Goal: Task Accomplishment & Management: Manage account settings

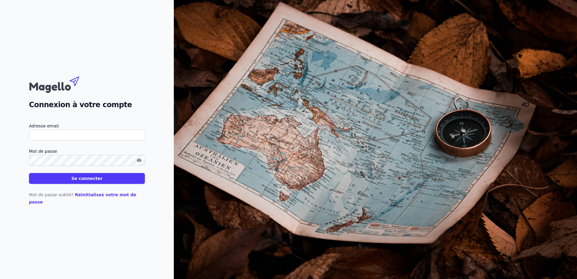
type input "[PERSON_NAME][EMAIL_ADDRESS][DOMAIN_NAME]"
click at [140, 162] on icon "button" at bounding box center [139, 160] width 5 height 3
click at [99, 183] on button "Se connecter" at bounding box center [87, 178] width 116 height 11
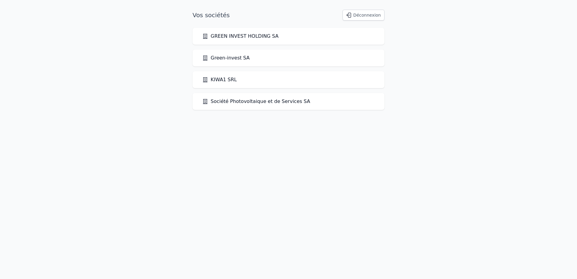
click at [228, 39] on link "GREEN INVEST HOLDING SA" at bounding box center [240, 36] width 76 height 7
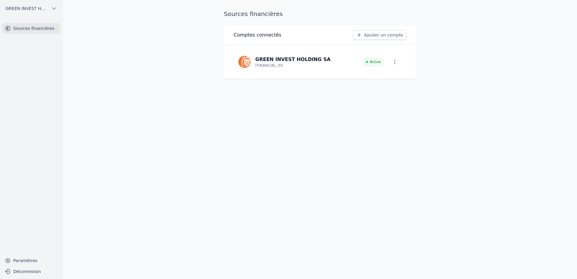
click at [21, 28] on link "Sources financières" at bounding box center [31, 28] width 58 height 11
click at [56, 11] on icon "button" at bounding box center [54, 8] width 6 height 6
click at [30, 34] on span "Green-invest SA" at bounding box center [30, 34] width 34 height 6
click at [56, 11] on button "Green-invest SA" at bounding box center [31, 9] width 58 height 10
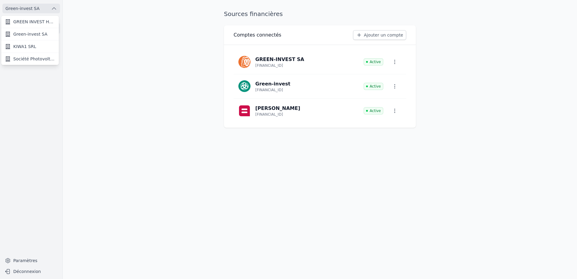
click at [30, 49] on span "KIWA1 SRL" at bounding box center [24, 46] width 23 height 6
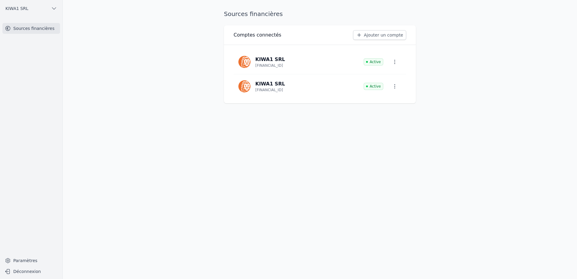
click at [374, 35] on link "Ajouter un compte" at bounding box center [379, 35] width 53 height 10
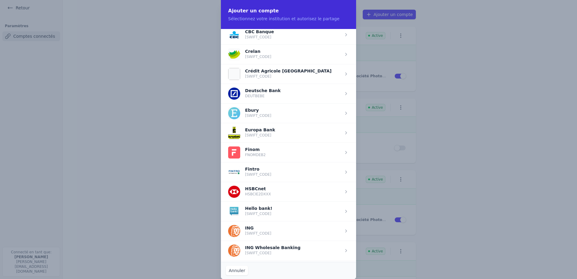
scroll to position [302, 0]
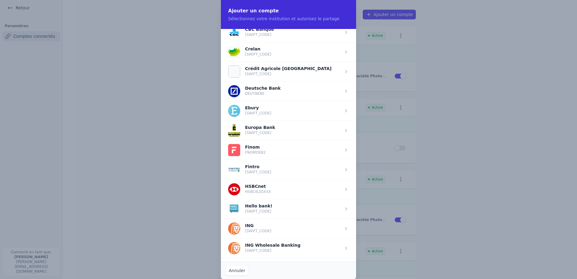
click at [289, 226] on span "button" at bounding box center [288, 229] width 135 height 20
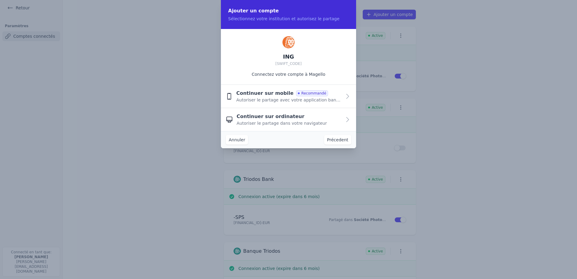
click at [348, 98] on icon "button" at bounding box center [347, 96] width 7 height 7
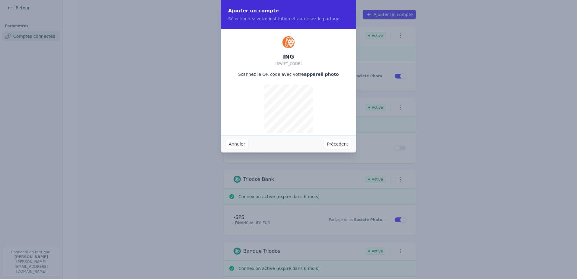
click at [242, 145] on button "Annuler" at bounding box center [237, 144] width 22 height 10
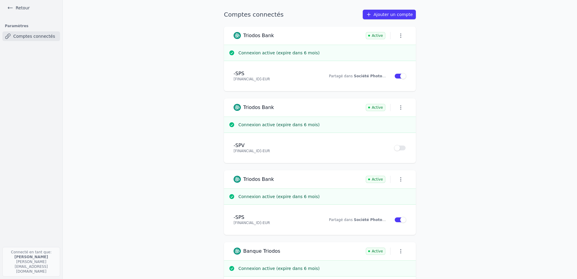
click at [21, 7] on link "Retour" at bounding box center [18, 8] width 27 height 8
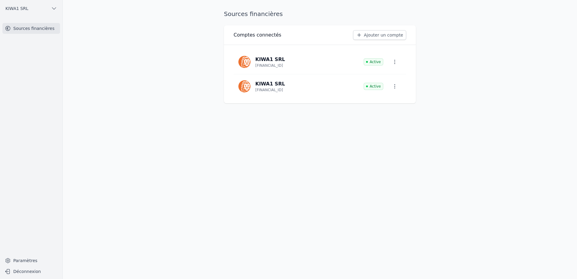
click at [54, 7] on icon "button" at bounding box center [54, 8] width 6 height 6
click at [35, 60] on span "Société Photovoltaique et de Services SA" at bounding box center [34, 59] width 42 height 6
